Goal: Transaction & Acquisition: Purchase product/service

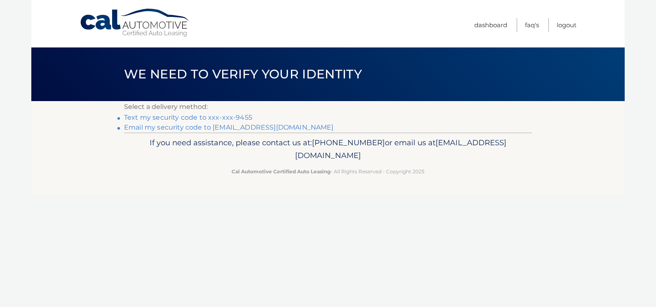
click at [222, 117] on link "Text my security code to xxx-xxx-9455" at bounding box center [188, 117] width 128 height 8
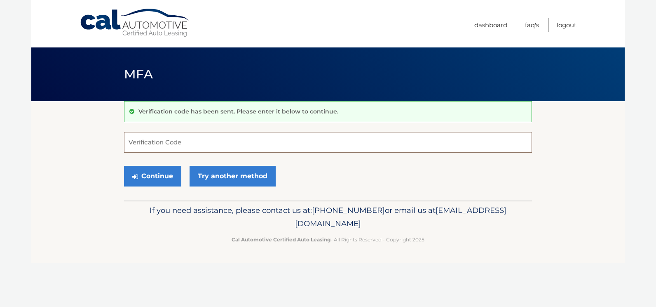
click at [158, 146] on input "Verification Code" at bounding box center [328, 142] width 408 height 21
type input "404469"
click at [150, 172] on button "Continue" at bounding box center [152, 176] width 57 height 21
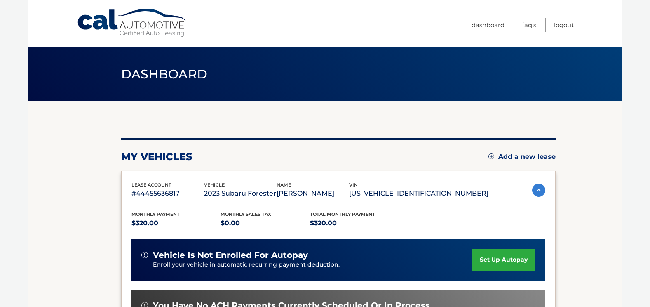
click at [515, 263] on link "set up autopay" at bounding box center [503, 259] width 63 height 22
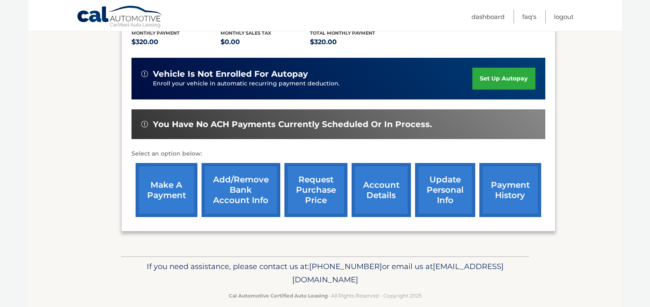
scroll to position [193, 0]
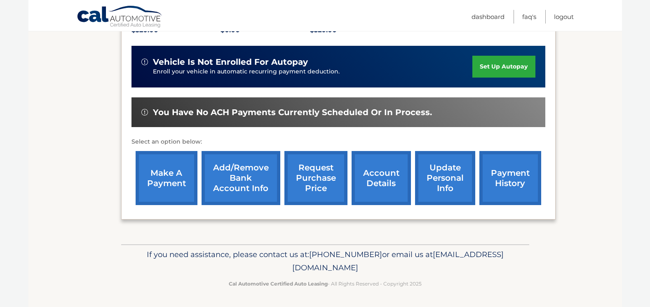
click at [174, 176] on link "make a payment" at bounding box center [167, 178] width 62 height 54
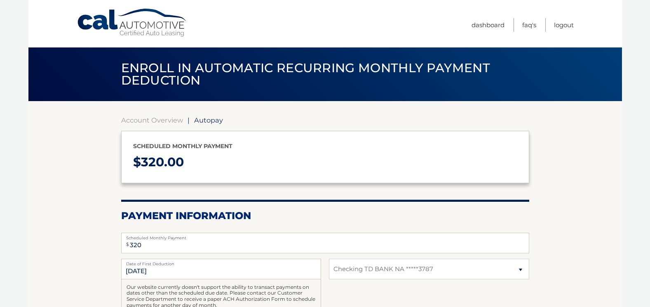
select select "YjlhNTY3M2EtZGEwYi00NThmLWI4ZGQtMWJhNzQ2YzJlZDdl"
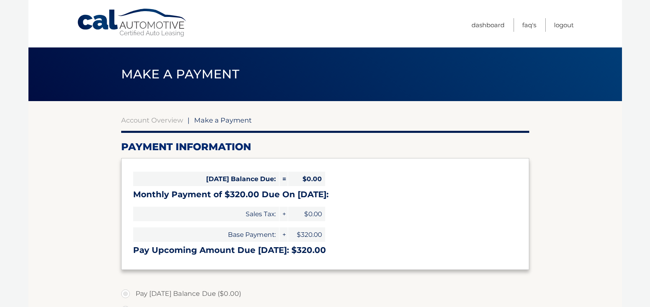
select select "YjlhNTY3M2EtZGEwYi00NThmLWI4ZGQtMWJhNzQ2YzJlZDdl"
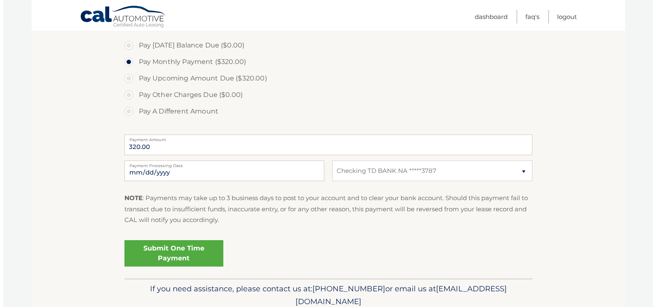
scroll to position [282, 0]
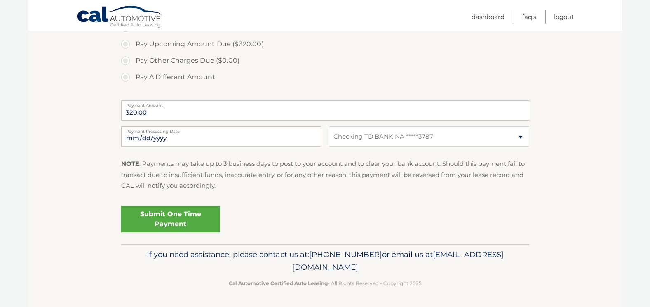
click at [197, 222] on link "Submit One Time Payment" at bounding box center [170, 219] width 99 height 26
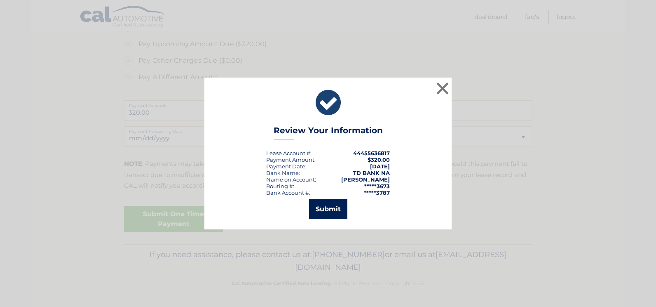
click at [330, 206] on button "Submit" at bounding box center [328, 209] width 38 height 20
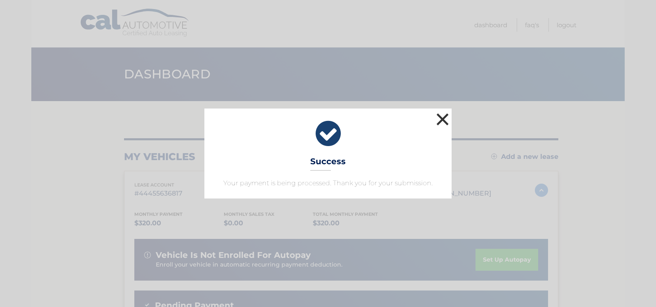
click at [444, 117] on button "×" at bounding box center [442, 119] width 16 height 16
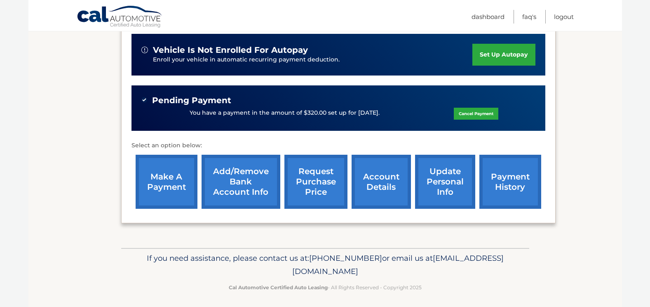
scroll to position [208, 0]
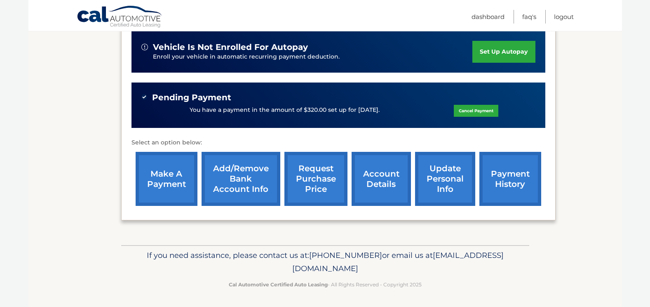
click at [498, 175] on link "payment history" at bounding box center [510, 179] width 62 height 54
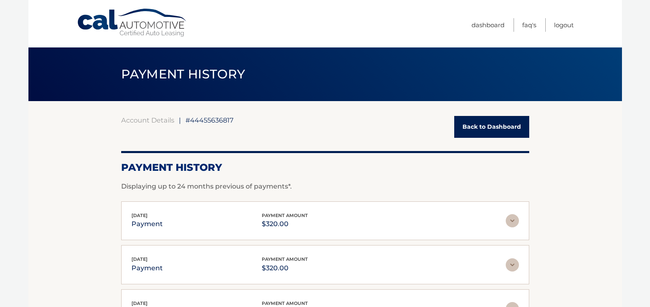
click at [479, 119] on link "Back to Dashboard" at bounding box center [491, 127] width 75 height 22
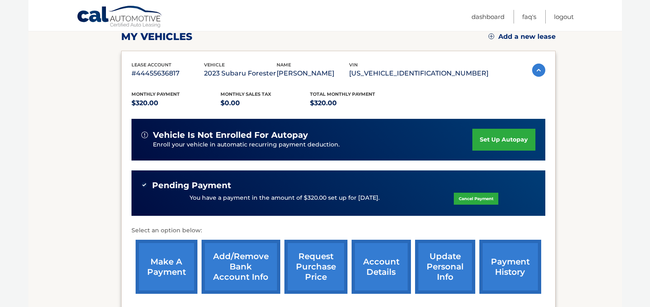
scroll to position [208, 0]
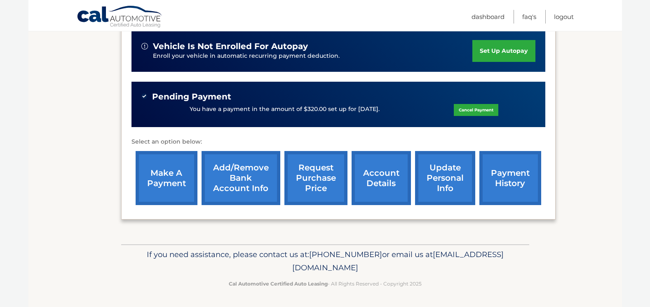
click at [343, 225] on div "my vehicles Add a new lease lease account #44455636817 vehicle 2023 Subaru Fore…" at bounding box center [338, 67] width 434 height 351
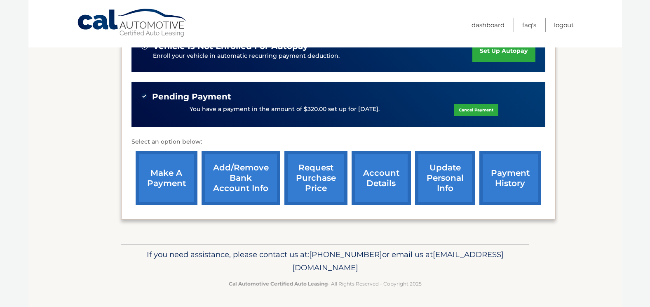
scroll to position [0, 0]
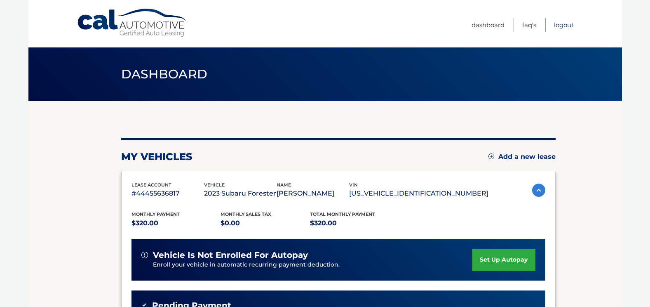
click at [559, 25] on link "Logout" at bounding box center [564, 25] width 20 height 14
